Goal: Use online tool/utility: Utilize a website feature to perform a specific function

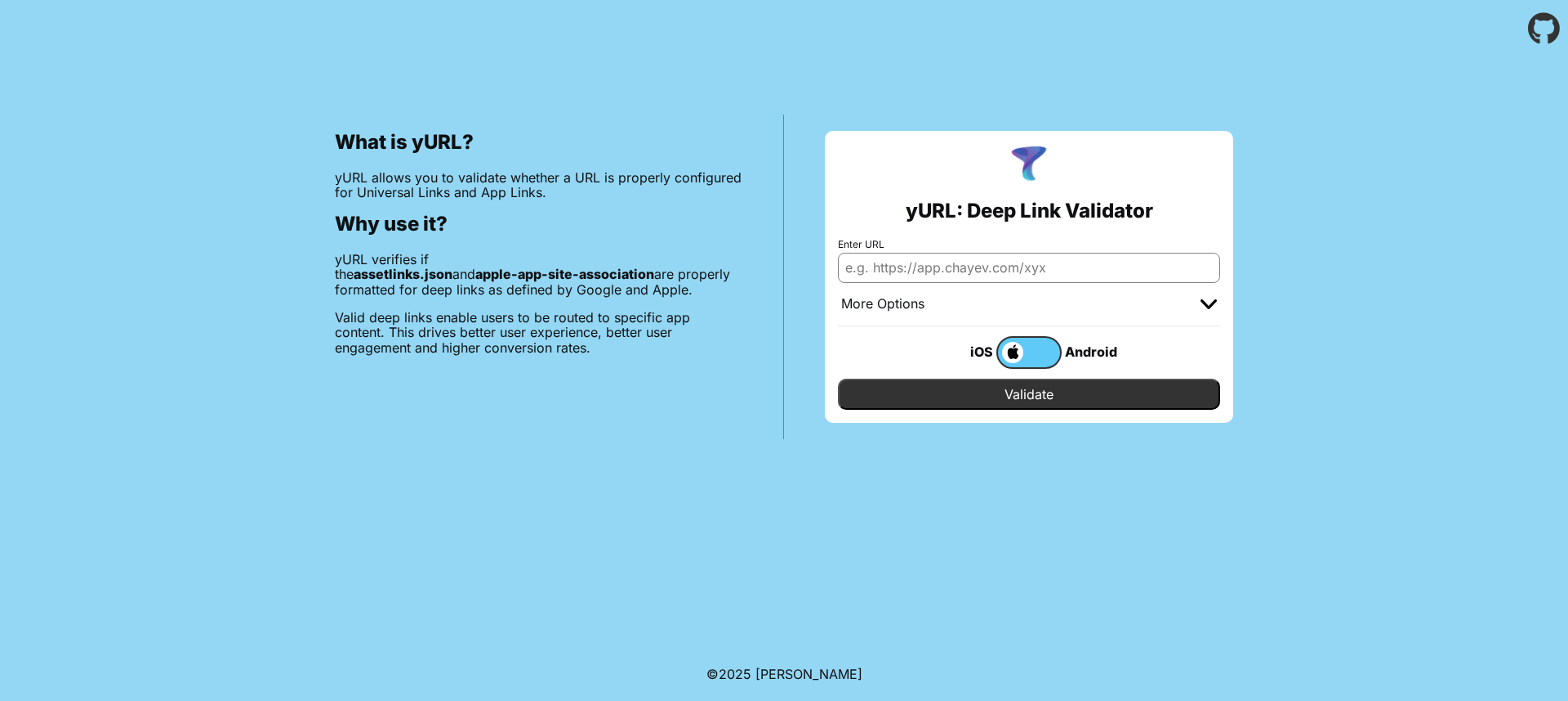
click at [960, 265] on input "Enter URL" at bounding box center [1030, 267] width 382 height 29
paste input "https://dbt.teb.mybluehostin.me/fiskenastet/share/profile/9"
type input "https://dbt.teb.mybluehostin.me/fiskenastet/share/profile/9"
click at [1041, 393] on input "Validate" at bounding box center [1030, 394] width 382 height 31
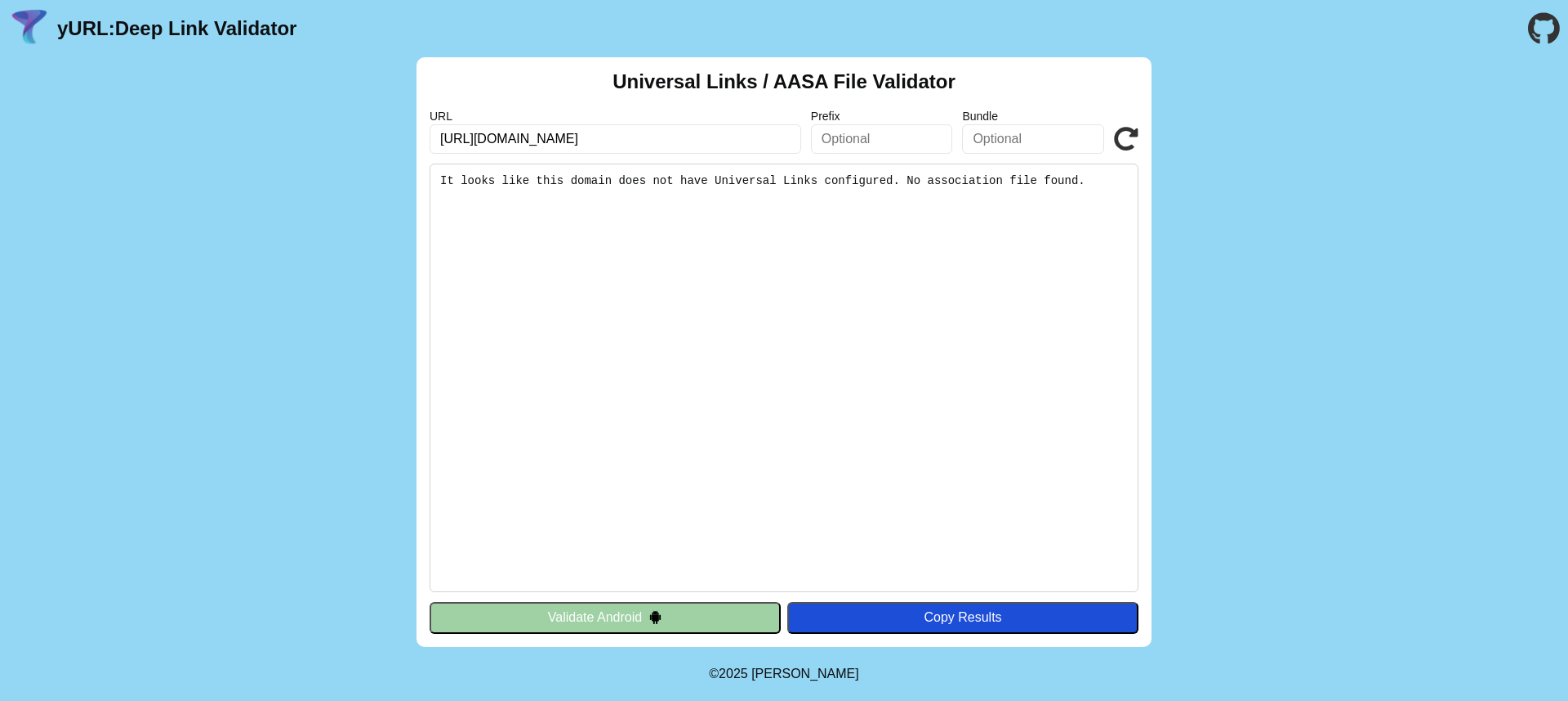
drag, startPoint x: 722, startPoint y: 144, endPoint x: 197, endPoint y: 146, distance: 525.0
click at [197, 146] on div "Universal Links / AASA File Validator URL https://dbt.teb.mybluehostin.me/fiske…" at bounding box center [784, 351] width 1568 height 589
click at [750, 144] on input "https://dbt.teb.mybluehostin.me/fiskenastet/share/profile/9" at bounding box center [615, 139] width 371 height 29
paste input "phoxy.me/"
type input "[URL][DOMAIN_NAME]"
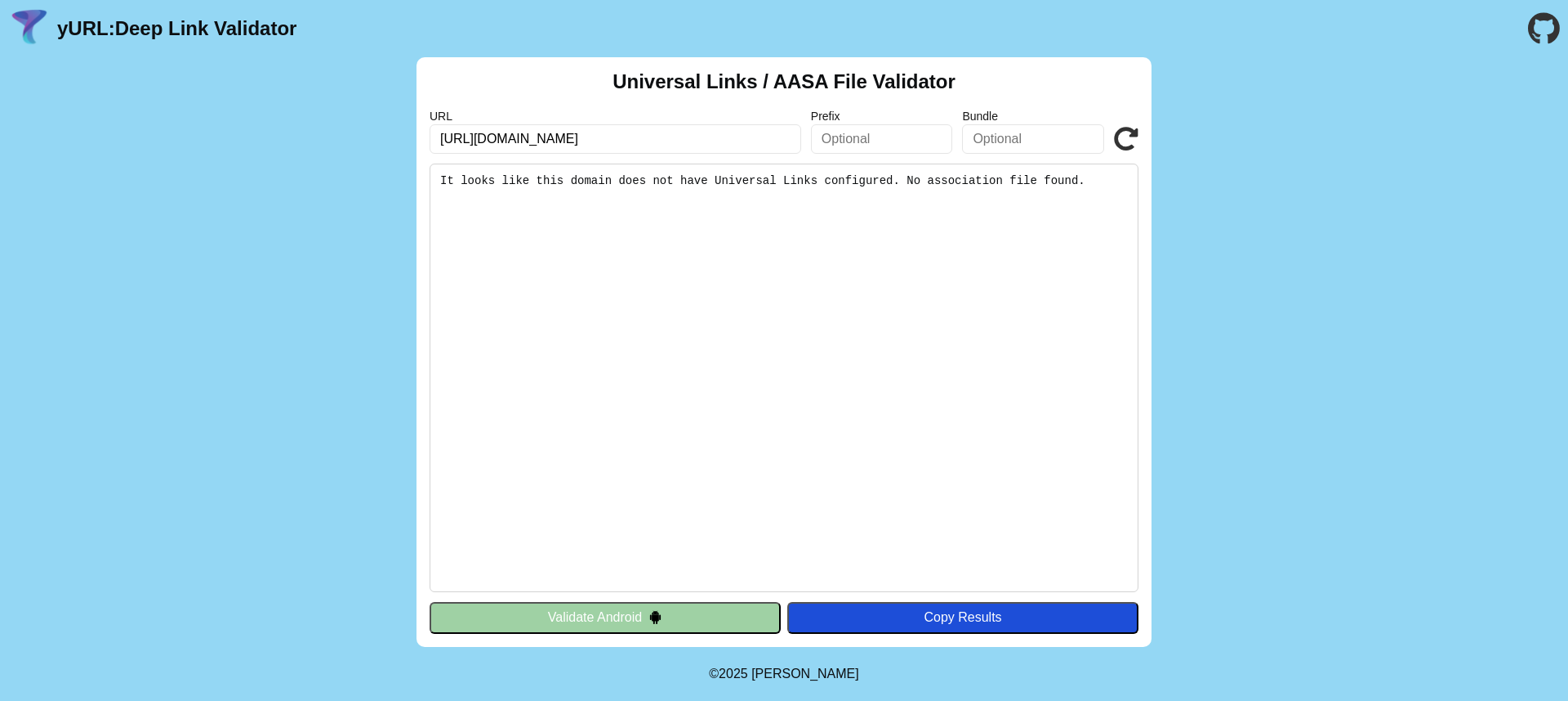
click at [1078, 243] on pre "It looks like this domain does not have Universal Links configured. No associat…" at bounding box center [784, 378] width 709 height 429
click at [760, 137] on input "https://phoxy.me/" at bounding box center [615, 139] width 371 height 29
click button "Validate" at bounding box center [0, 0] width 0 height 0
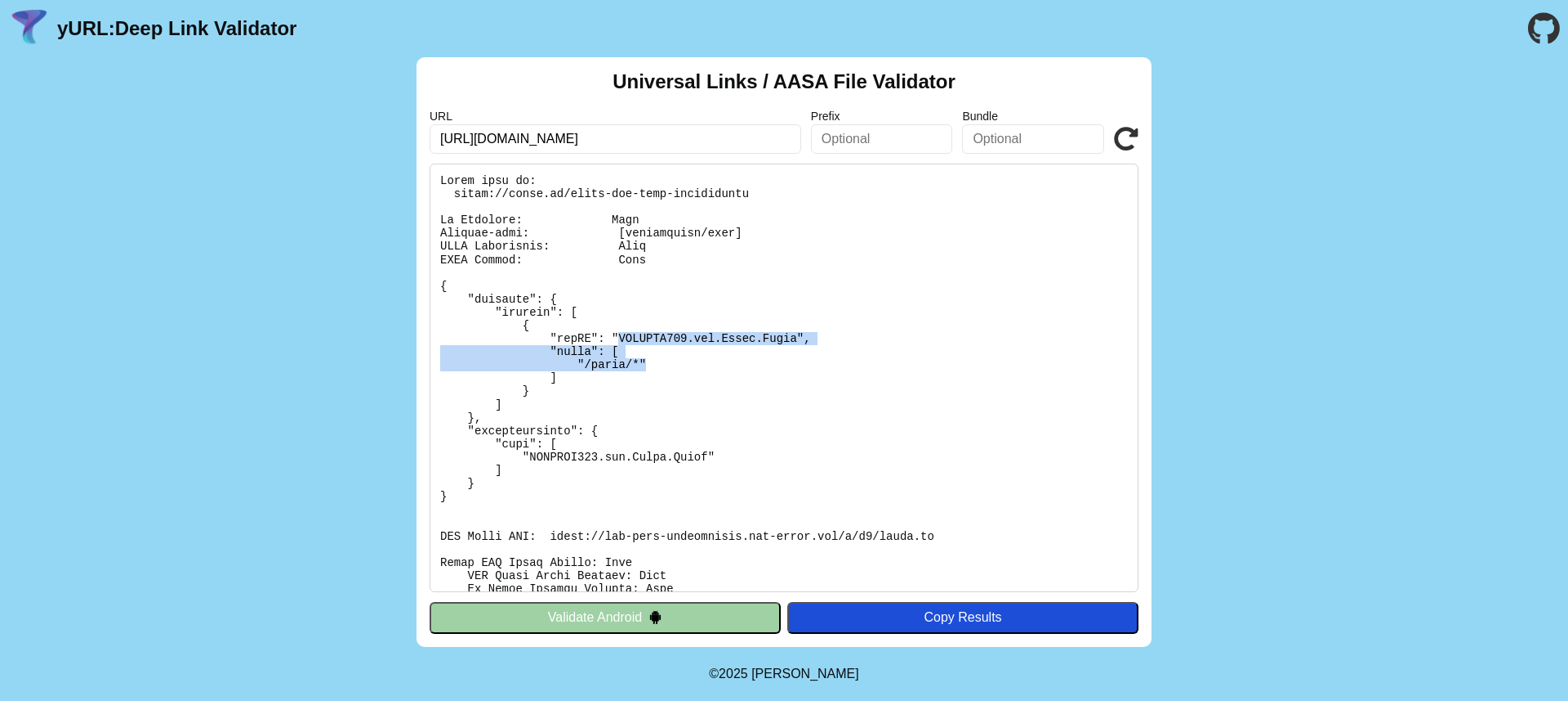
drag, startPoint x: 618, startPoint y: 338, endPoint x: 657, endPoint y: 362, distance: 45.8
click at [657, 362] on pre at bounding box center [784, 378] width 709 height 429
click at [832, 346] on pre at bounding box center [784, 378] width 709 height 429
click at [652, 131] on input "[URL][DOMAIN_NAME]" at bounding box center [615, 139] width 371 height 29
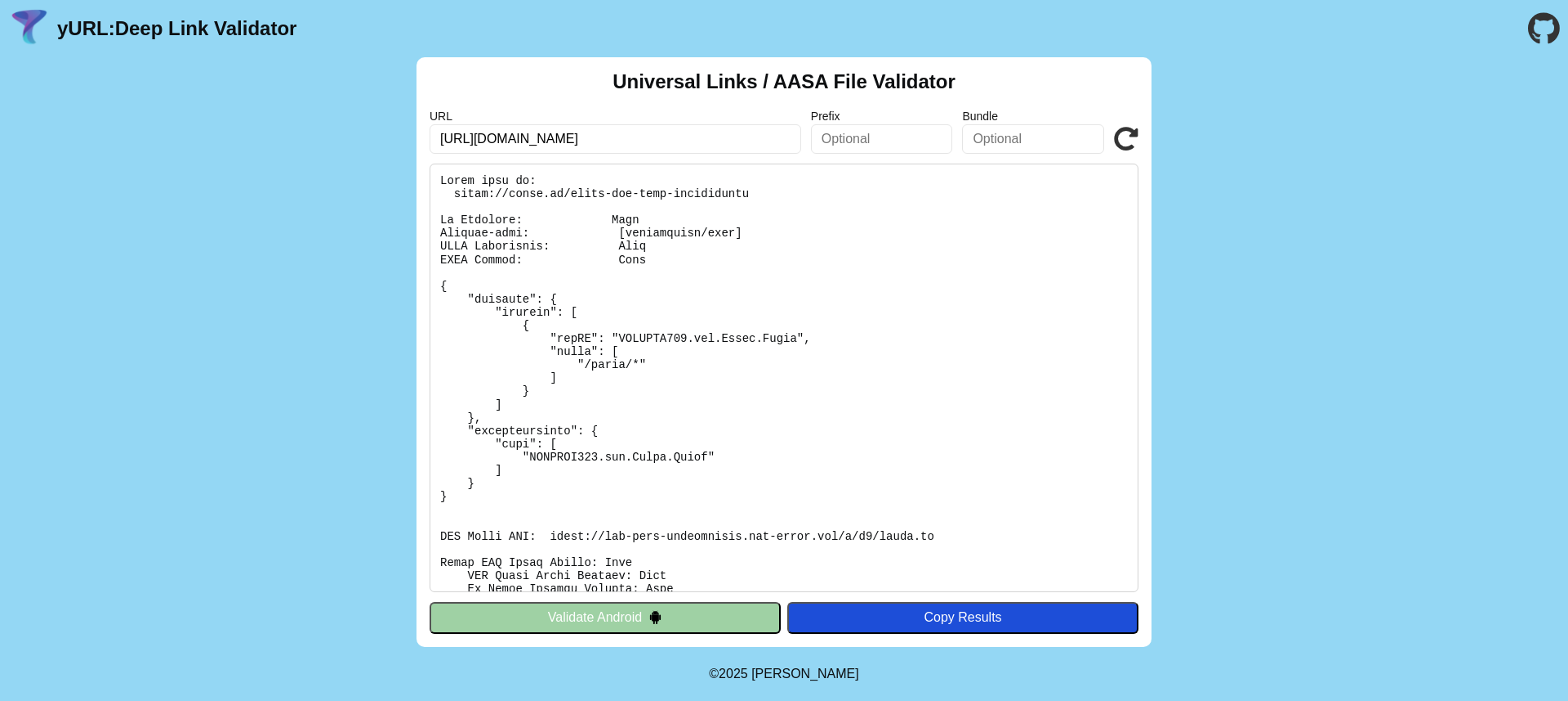
click at [652, 131] on input "[URL][DOMAIN_NAME]" at bounding box center [615, 139] width 371 height 29
click at [674, 130] on input "[URL][DOMAIN_NAME]" at bounding box center [615, 139] width 371 height 29
paste input "[DOMAIN_NAME]"
type input "[DOMAIN_NAME]"
click at [727, 621] on button "Validate Android" at bounding box center [605, 617] width 351 height 31
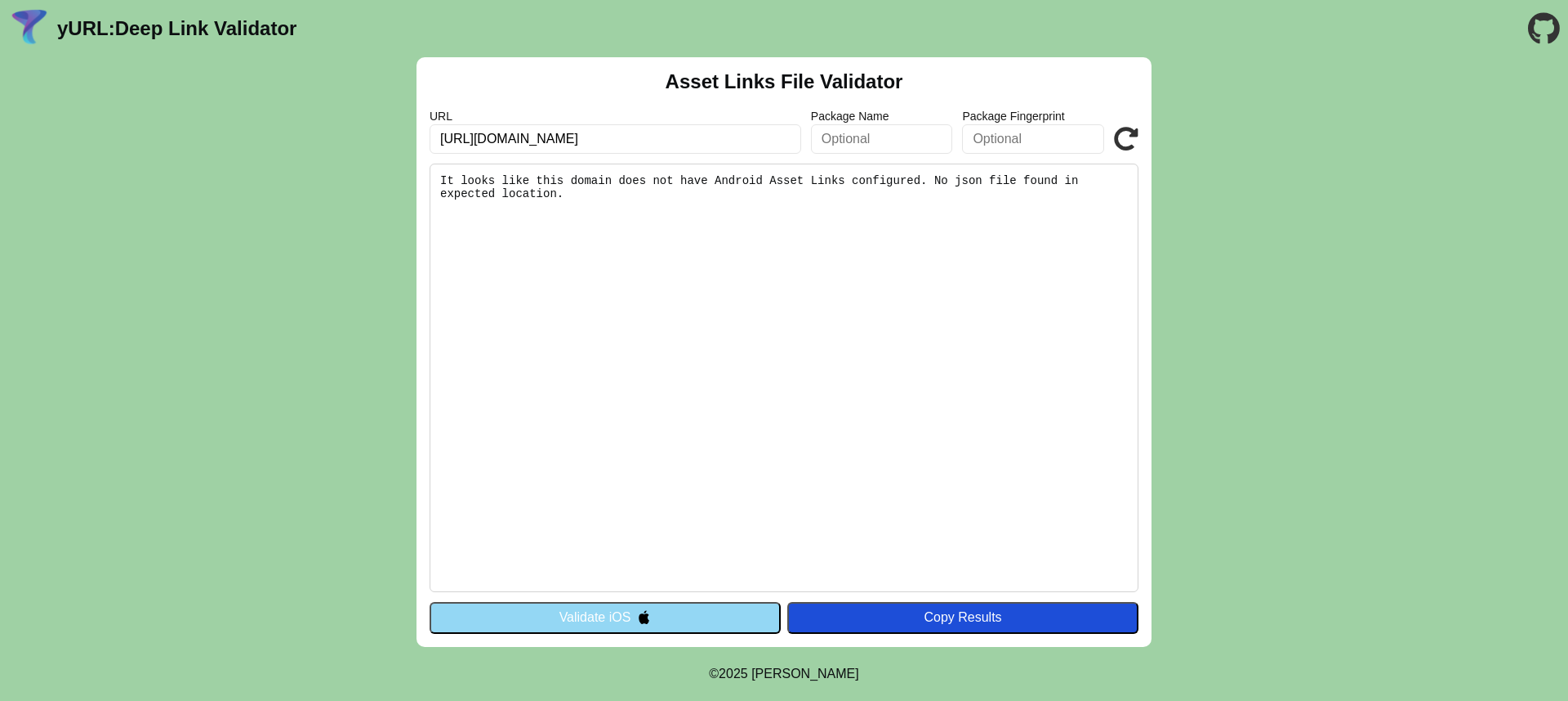
click at [629, 146] on input "[URL][DOMAIN_NAME]" at bounding box center [615, 139] width 371 height 29
paste input "[DOMAIN_NAME]"
type input "[DOMAIN_NAME]"
click at [703, 628] on button "Validate iOS" at bounding box center [605, 617] width 351 height 31
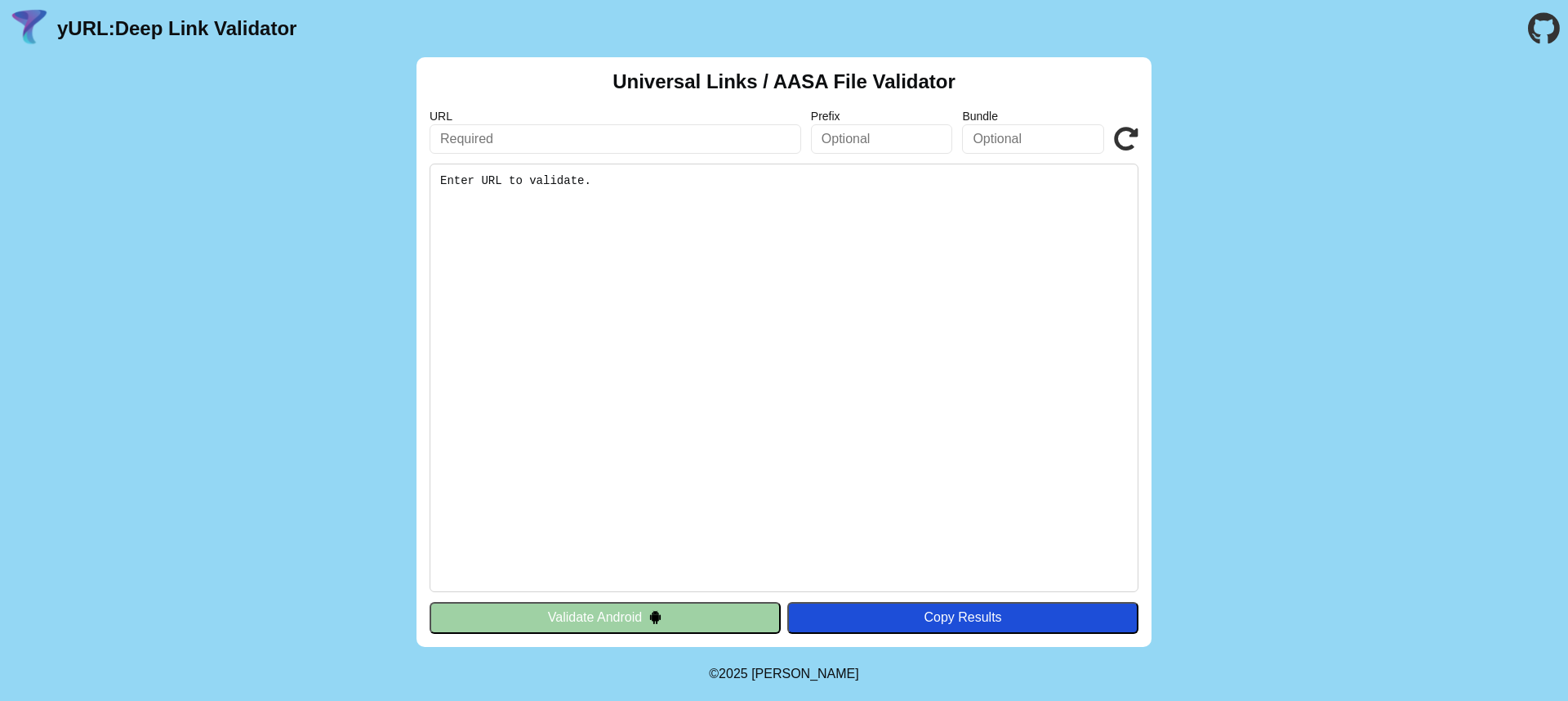
click at [672, 130] on input "text" at bounding box center [615, 139] width 371 height 29
paste input "[DOMAIN_NAME]"
type input "[DOMAIN_NAME]"
click at [646, 622] on button "Validate Android" at bounding box center [605, 617] width 351 height 31
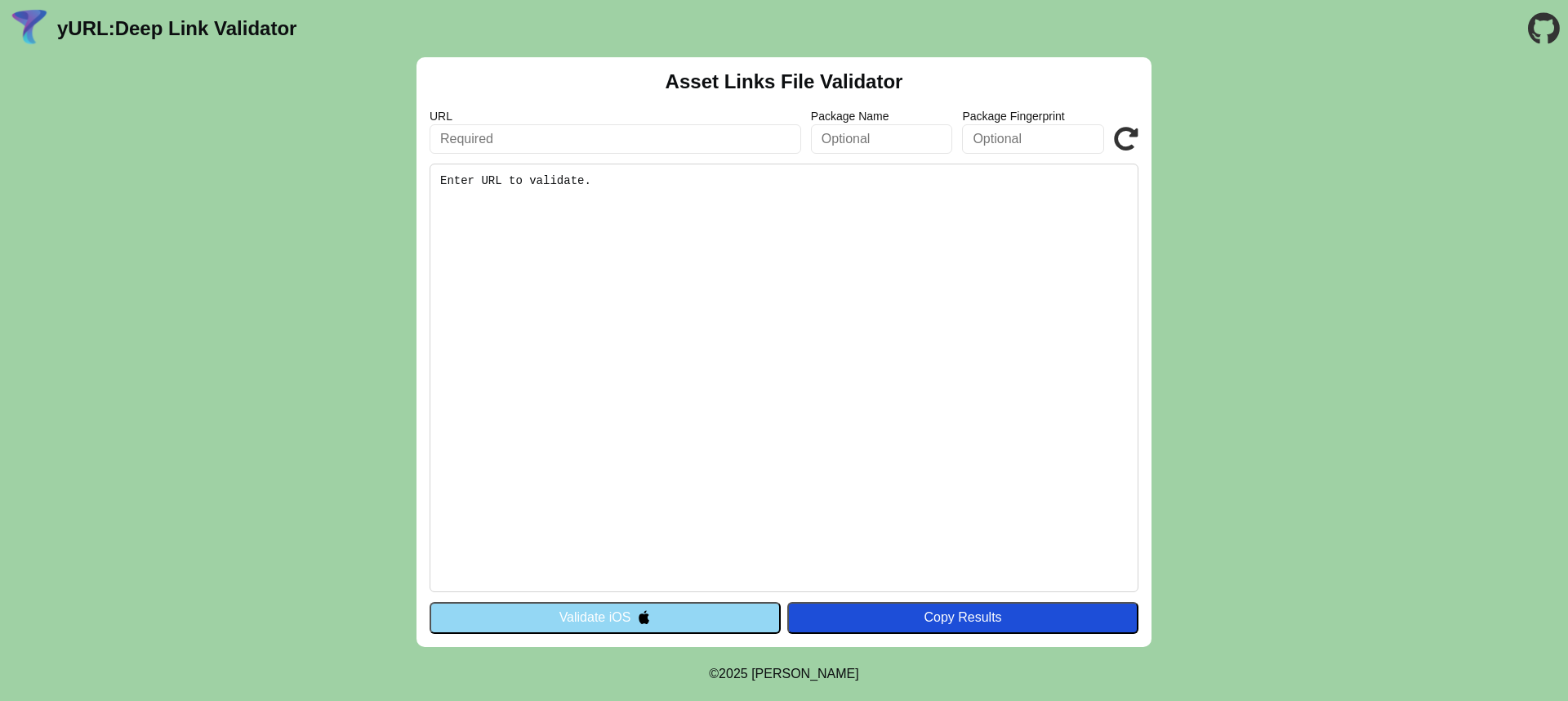
click at [555, 133] on input "text" at bounding box center [615, 139] width 371 height 29
paste input "[DOMAIN_NAME]"
type input "[DOMAIN_NAME]"
click at [626, 621] on button "Validate iOS" at bounding box center [605, 617] width 351 height 31
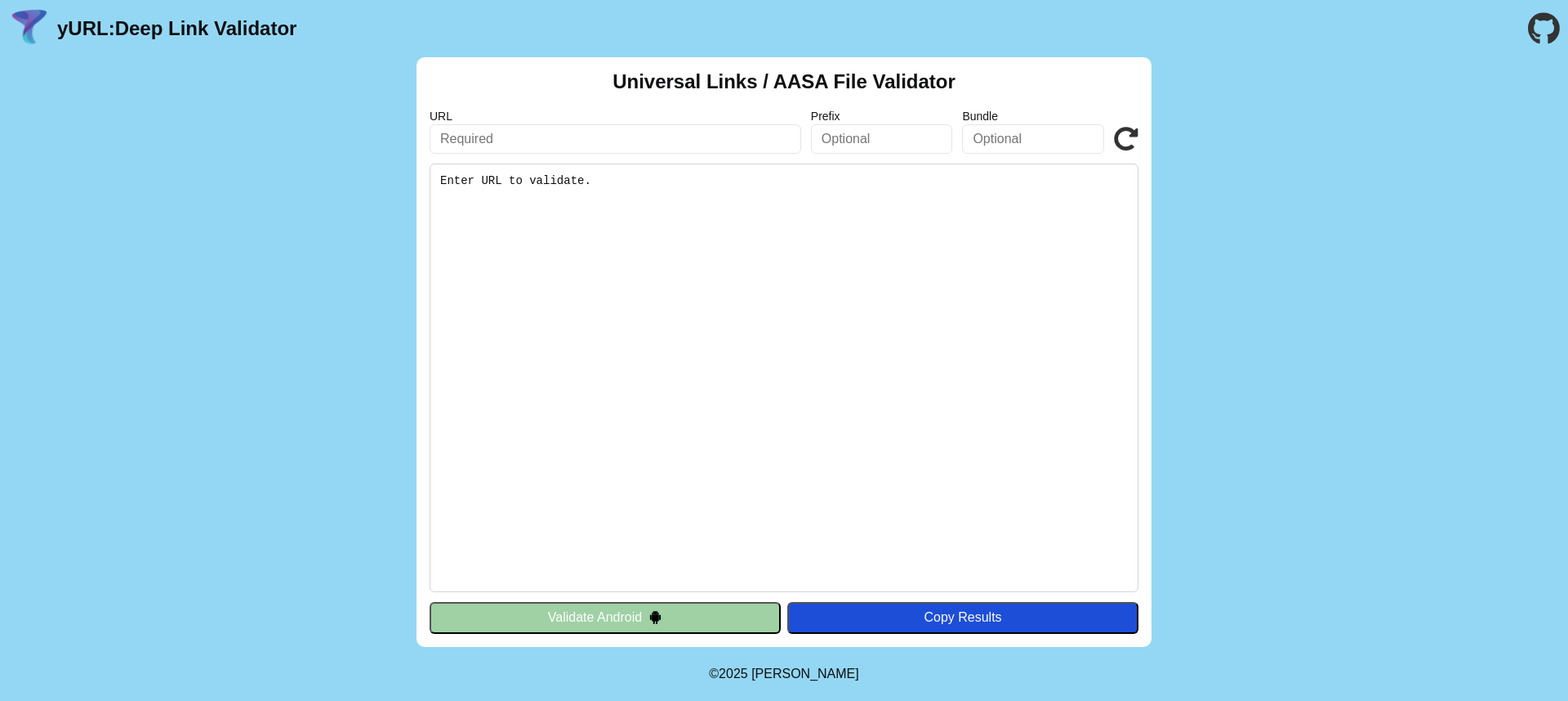
click at [690, 147] on input "text" at bounding box center [615, 139] width 371 height 29
paste input "https://dbt.teb.mybluehostin.me/fiskenastet/share/profile/9"
type input "https://dbt.teb.mybluehostin.me/fiskenastet/share/profile/9"
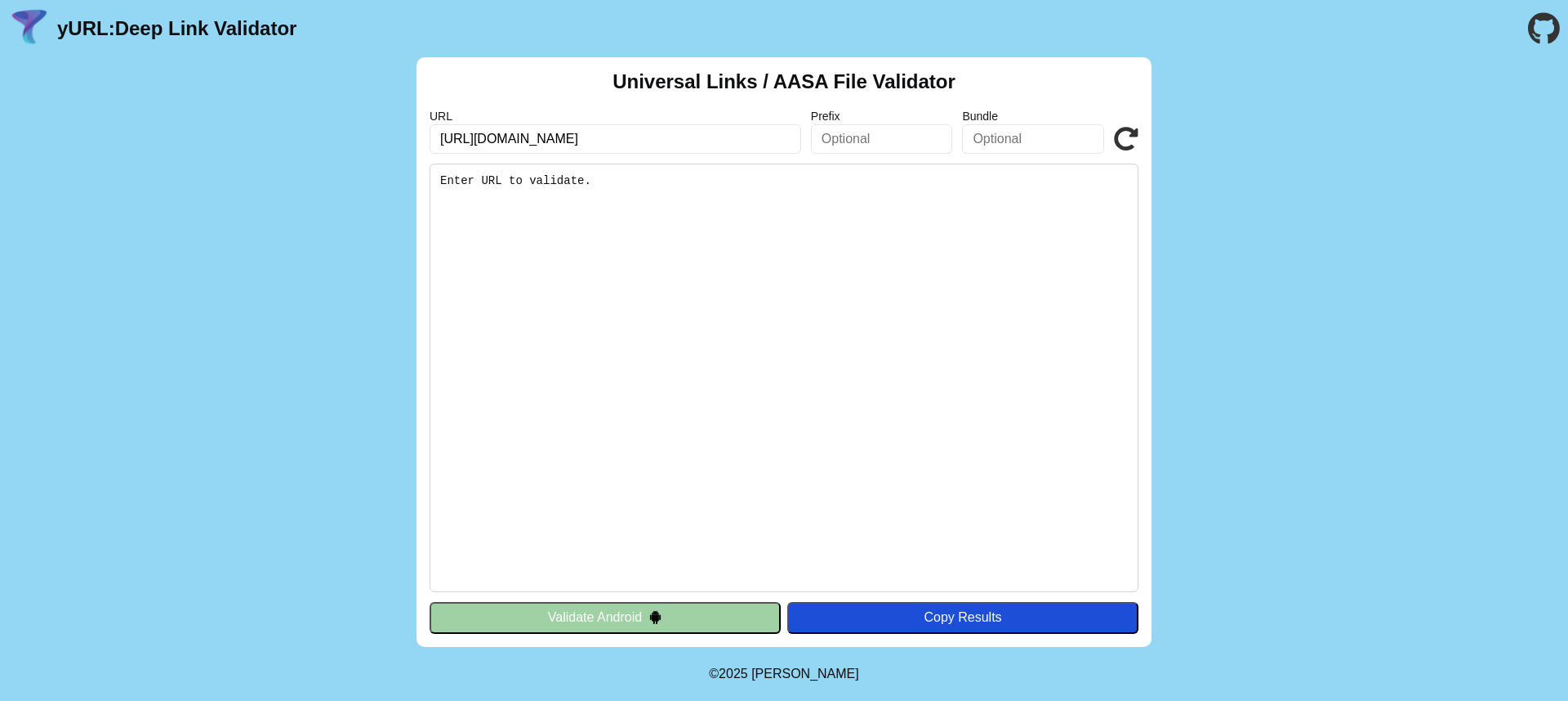
click at [700, 614] on button "Validate Android" at bounding box center [605, 617] width 351 height 31
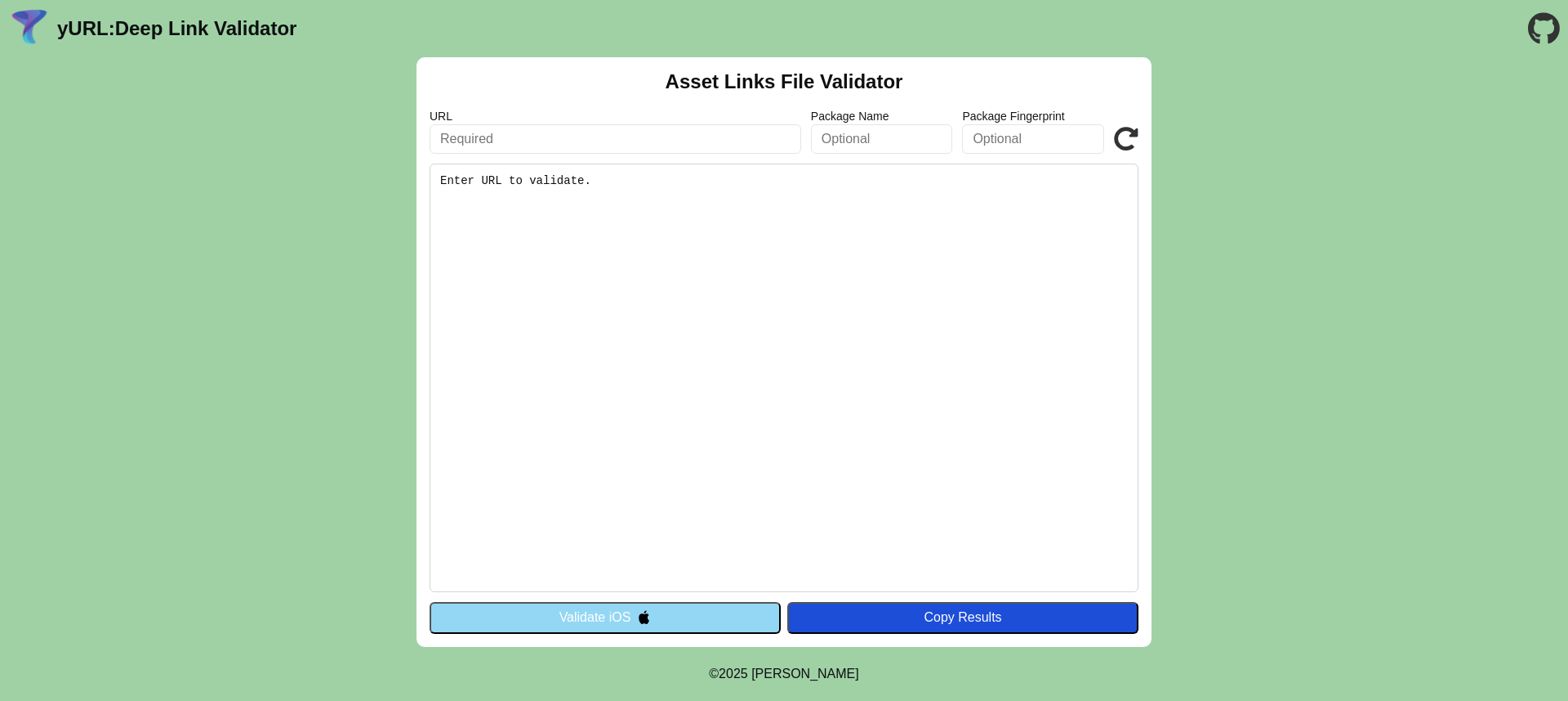
click at [717, 130] on input "text" at bounding box center [615, 139] width 371 height 29
paste input "https://dbt.teb.mybluehostin.me/fiskenastet/share/profile/9"
type input "https://dbt.teb.mybluehostin.me/fiskenastet/share/profile/9"
click at [646, 621] on img at bounding box center [644, 617] width 14 height 14
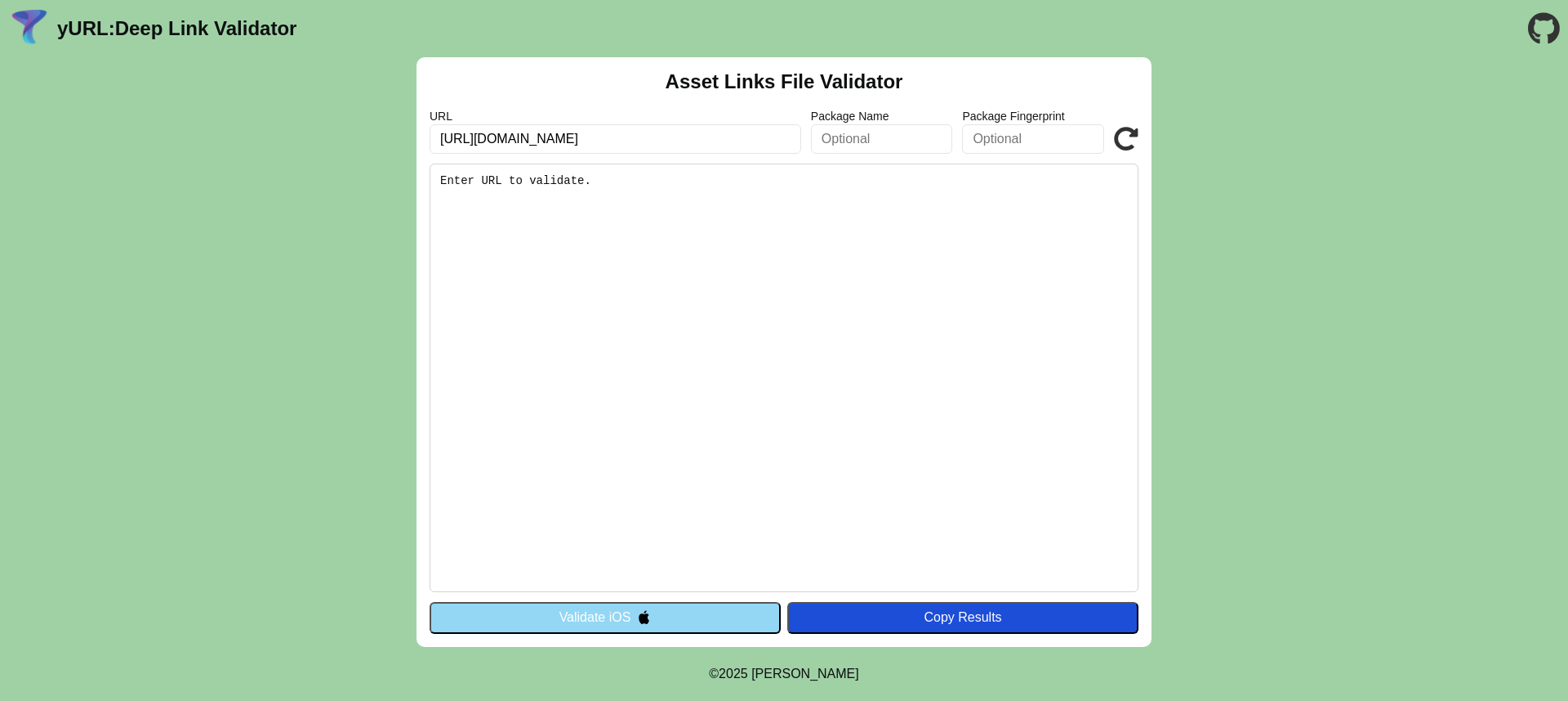
scroll to position [0, 0]
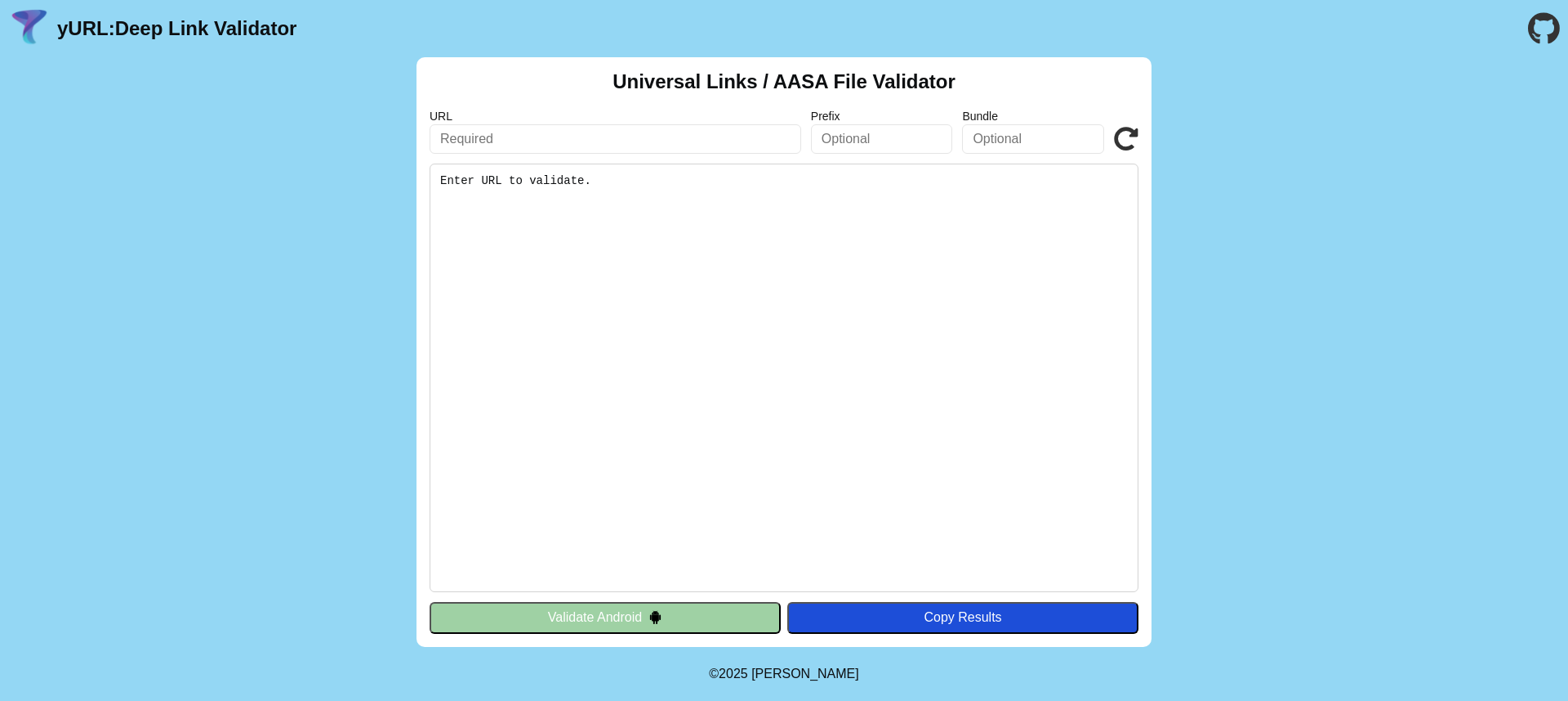
click at [735, 129] on input "text" at bounding box center [615, 139] width 371 height 29
paste input "https://dbt.teb.mybluehostin.me/.well-known/apple-app-site-association"
type input "[URL][DOMAIN_NAME]"
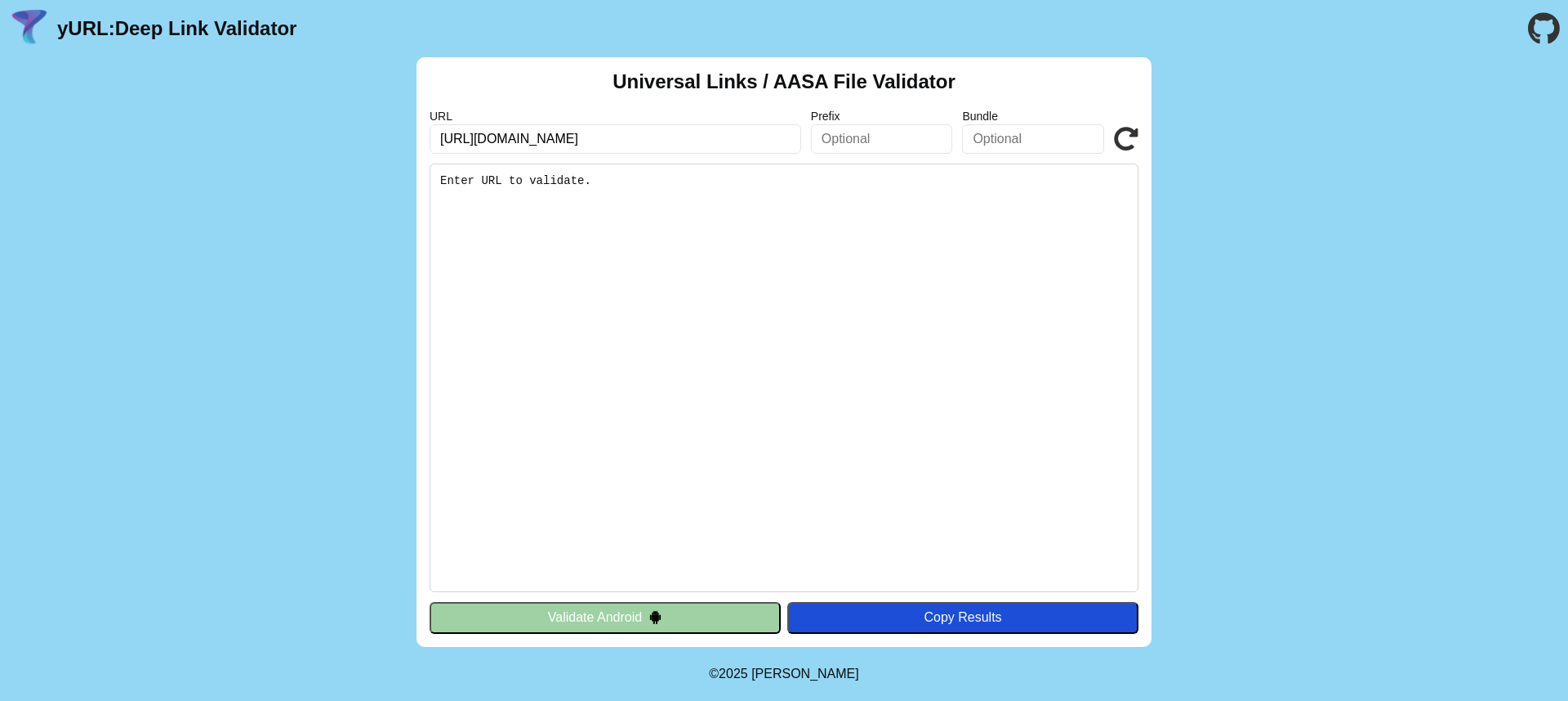
click at [618, 615] on button "Validate Android" at bounding box center [605, 617] width 351 height 31
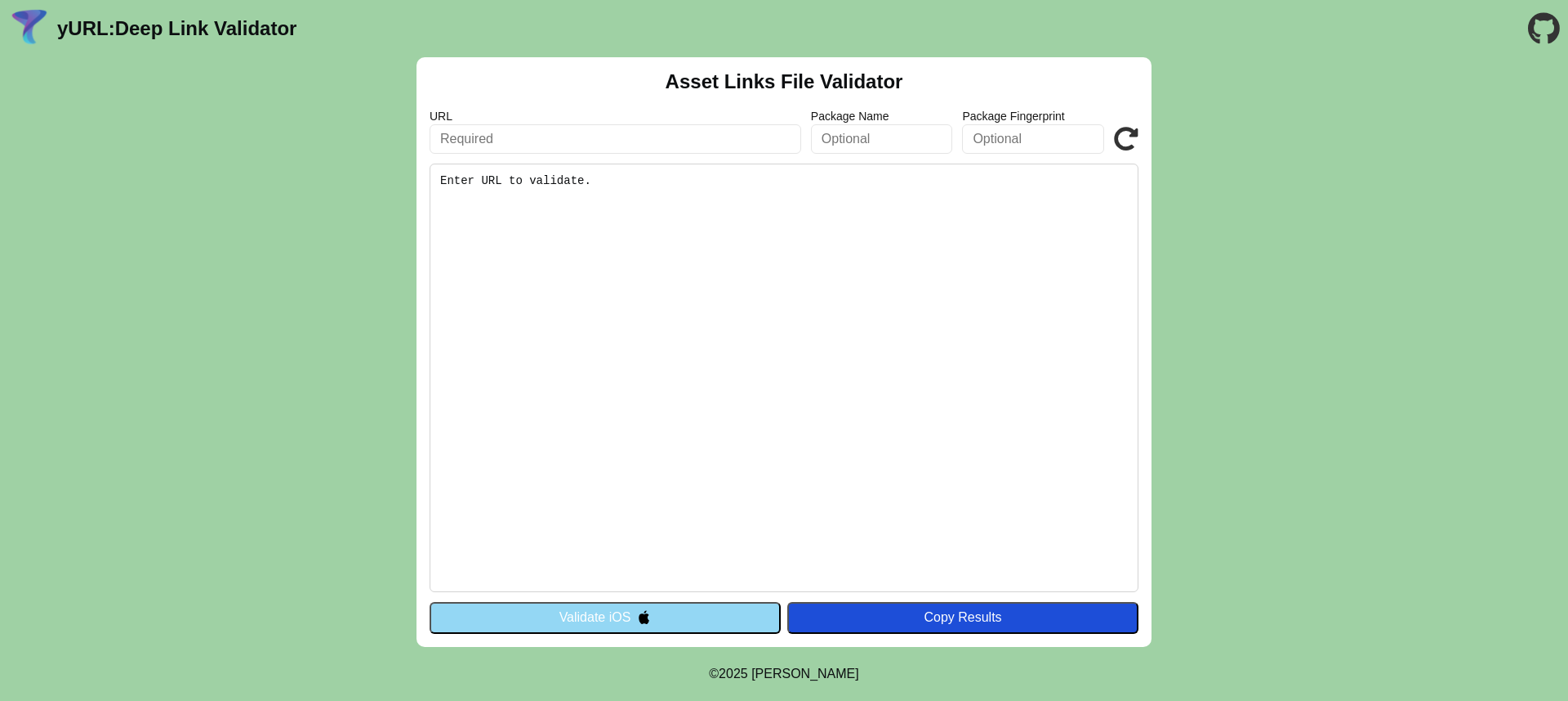
click at [764, 148] on input "text" at bounding box center [615, 139] width 371 height 29
type input "[URL][DOMAIN_NAME]"
click at [646, 618] on img at bounding box center [644, 617] width 14 height 14
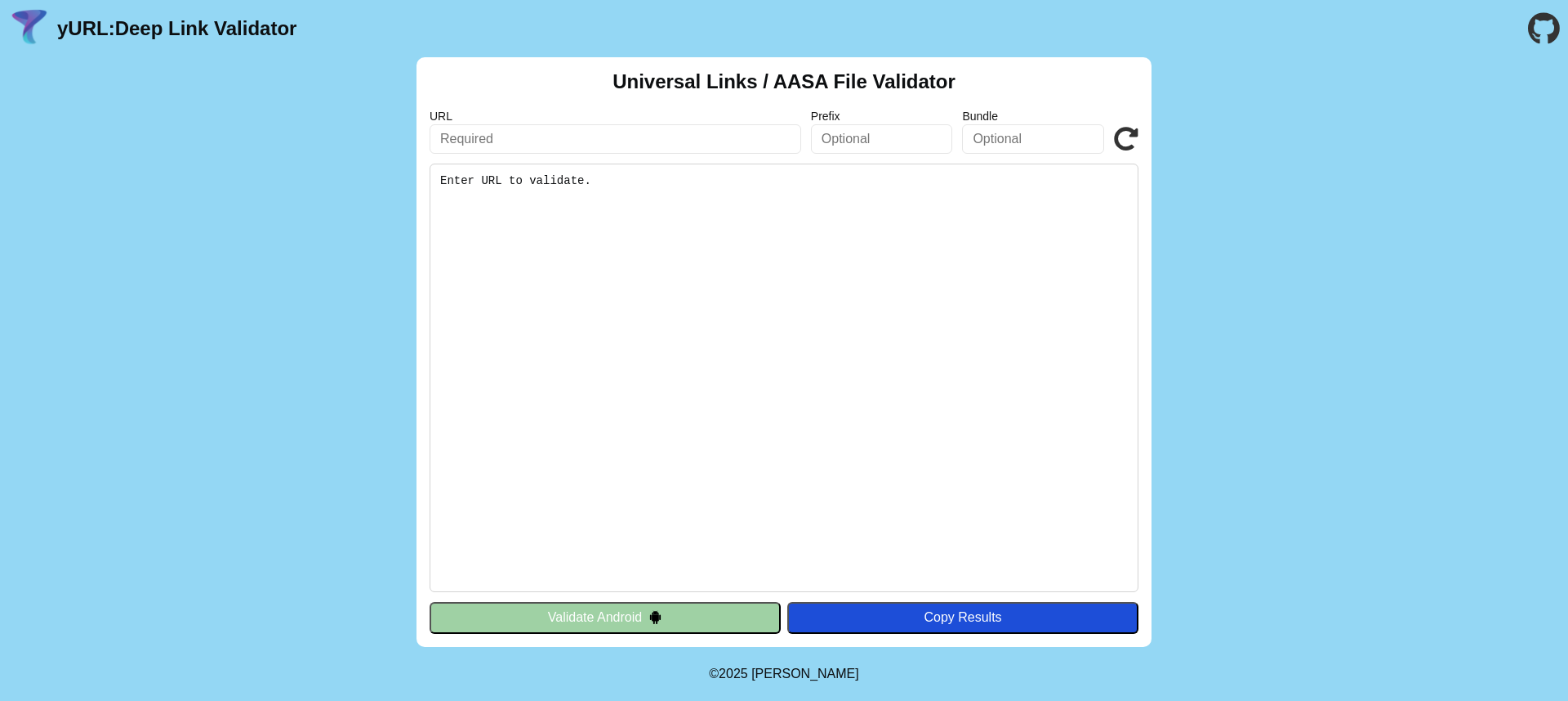
click at [679, 133] on input "text" at bounding box center [615, 139] width 371 height 29
paste input "[URL][DOMAIN_NAME]"
type input "[URL][DOMAIN_NAME]"
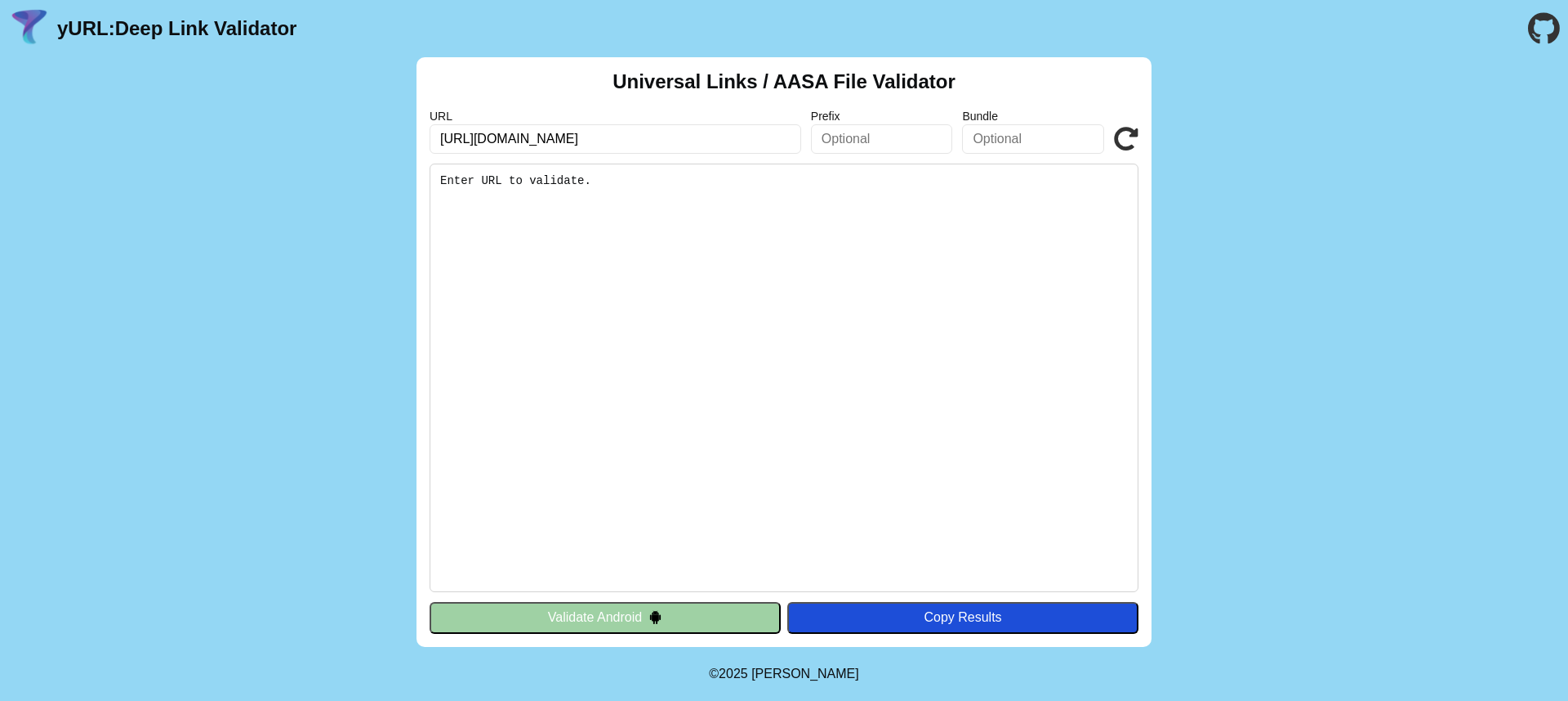
click at [697, 611] on button "Validate Android" at bounding box center [605, 617] width 351 height 31
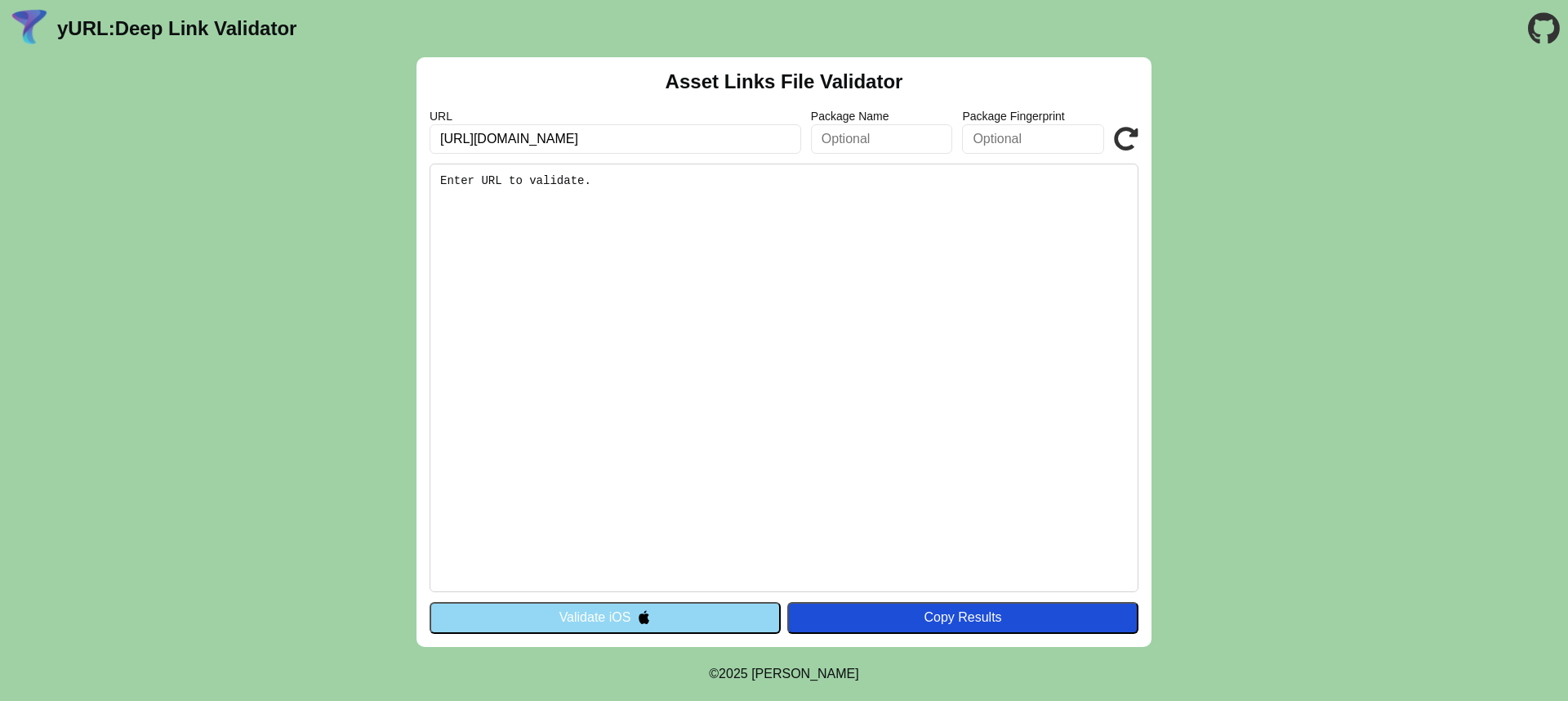
scroll to position [0, 98]
type input "[URL][DOMAIN_NAME]"
click at [558, 618] on button "Validate iOS" at bounding box center [605, 617] width 351 height 31
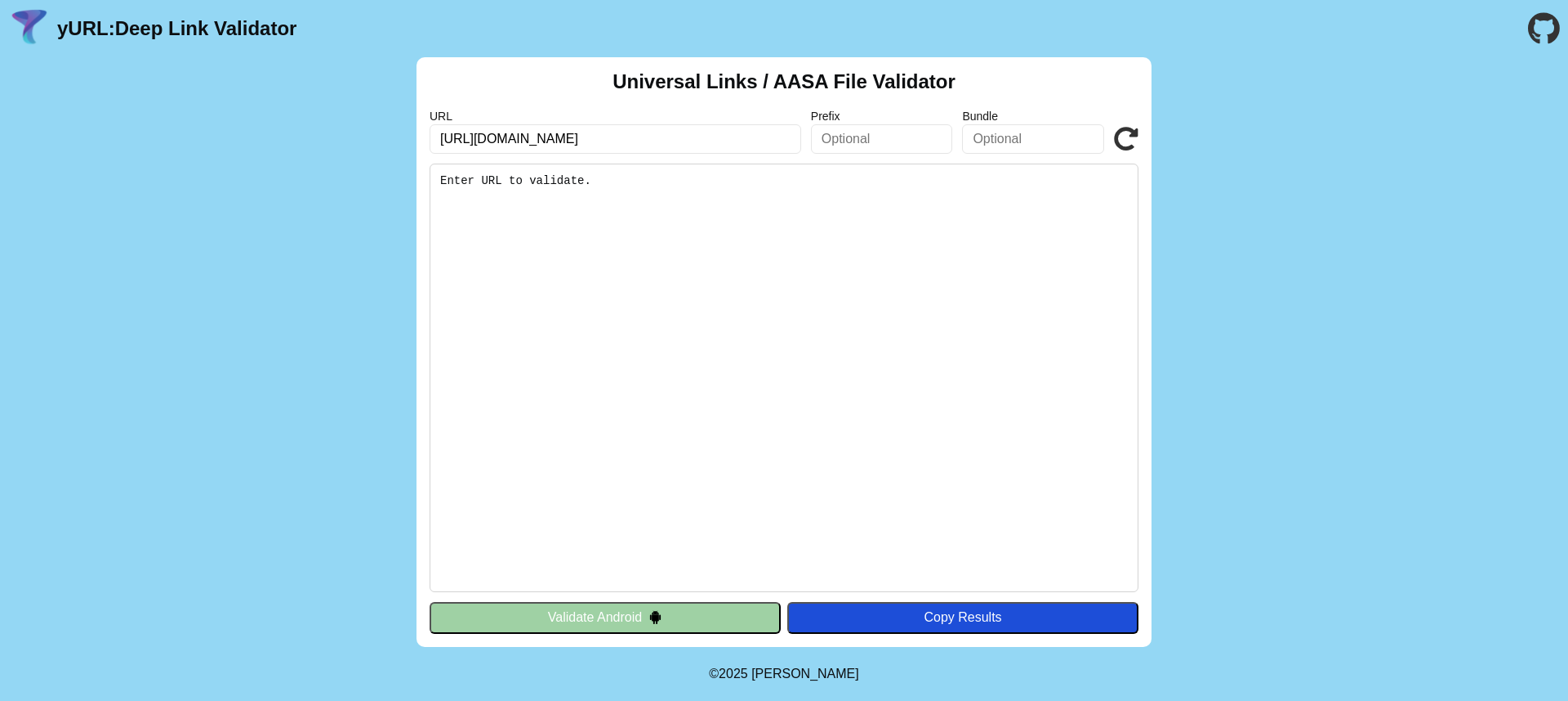
scroll to position [0, 98]
drag, startPoint x: 546, startPoint y: 136, endPoint x: 925, endPoint y: 141, distance: 379.0
click at [925, 141] on div "URL [URL][DOMAIN_NAME] Prefix Bundle Validate" at bounding box center [784, 131] width 709 height 44
type input "[URL][DOMAIN_NAME]"
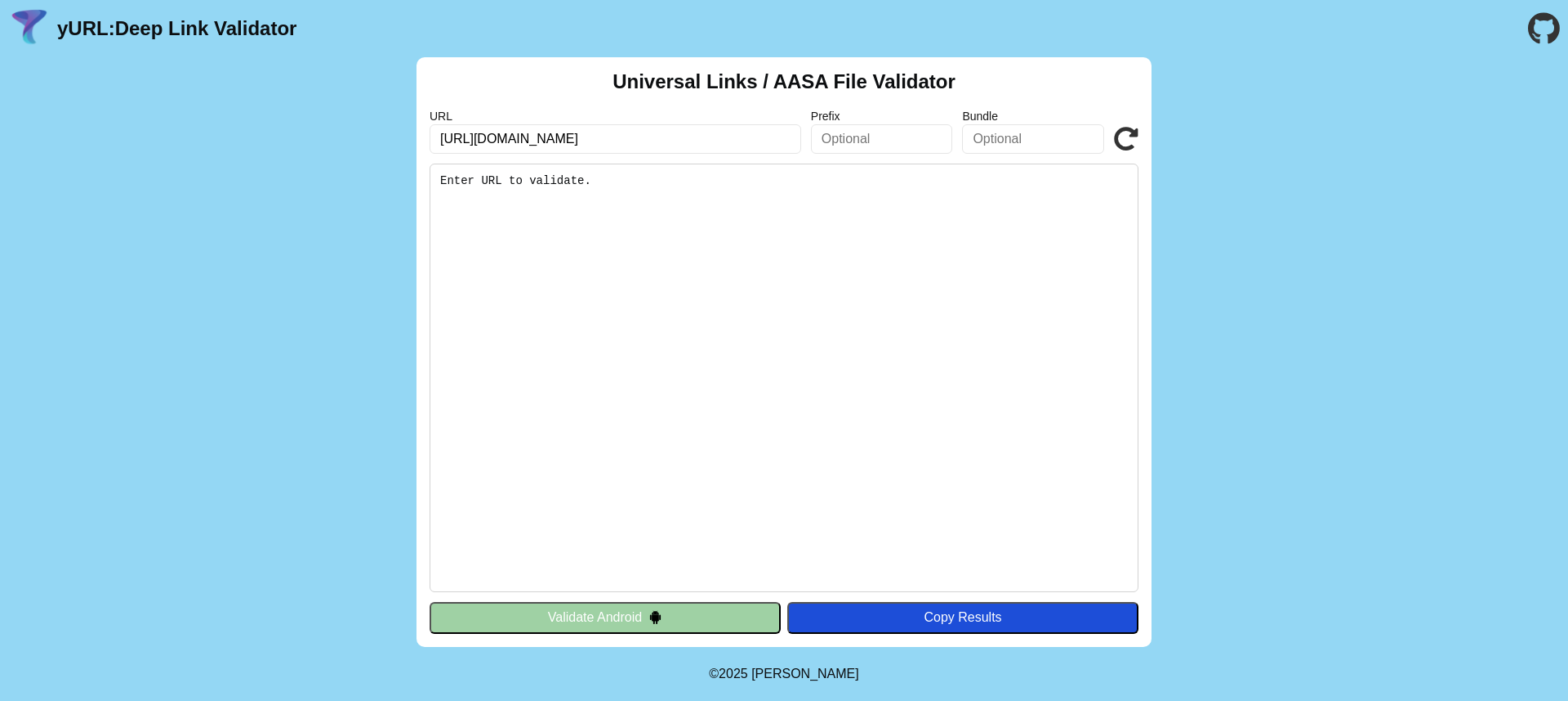
click at [591, 617] on button "Validate Android" at bounding box center [605, 617] width 351 height 31
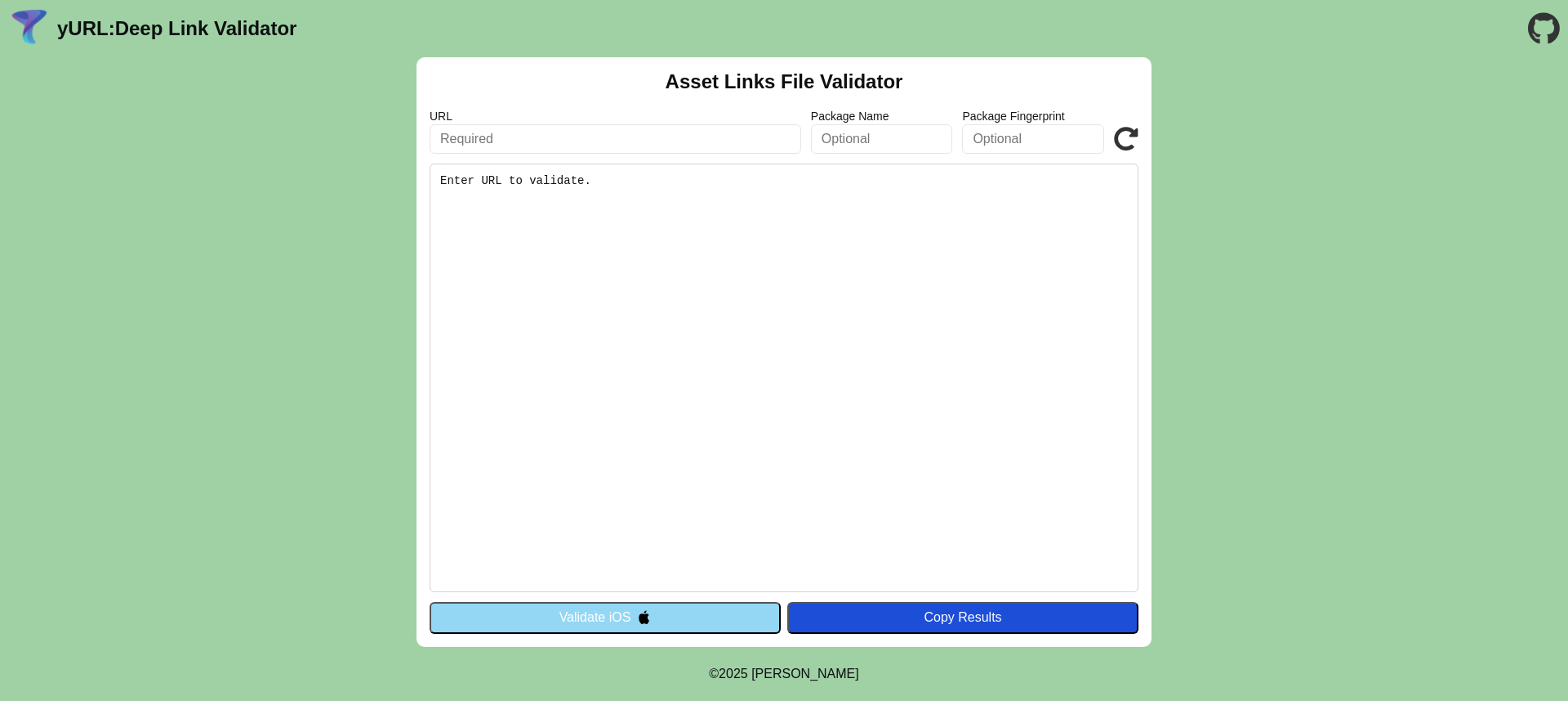
click at [657, 126] on input "text" at bounding box center [615, 139] width 371 height 29
type input "dbt.teb.mybluehostin.me"
click at [650, 602] on button "Validate iOS" at bounding box center [605, 617] width 351 height 31
